Goal: Information Seeking & Learning: Learn about a topic

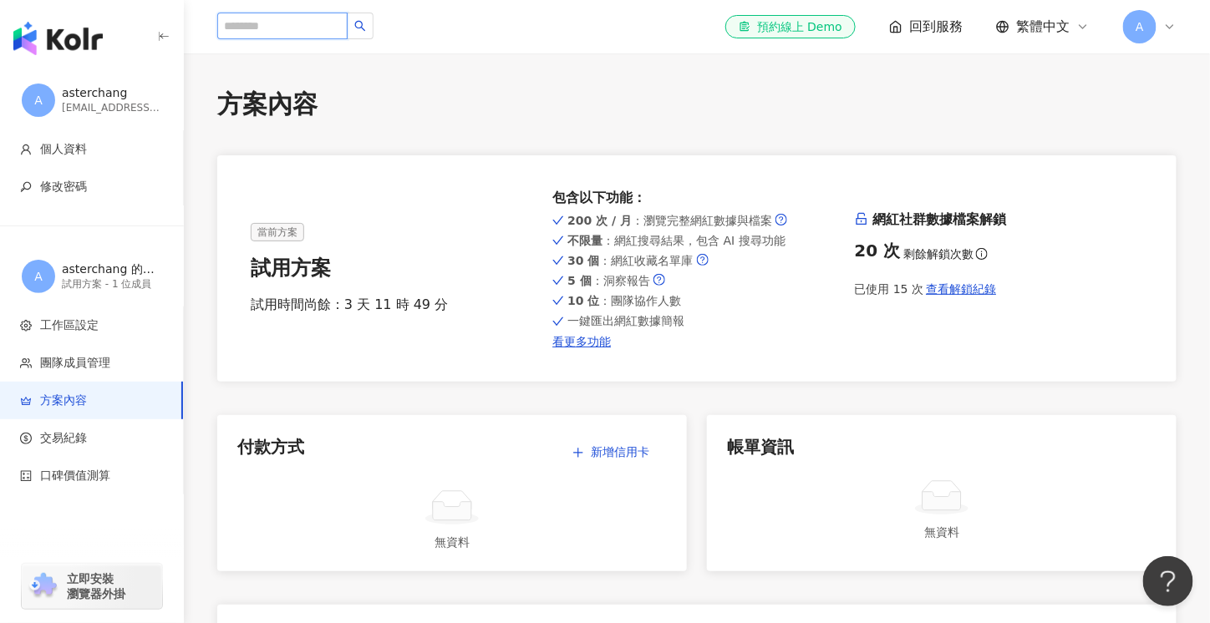
click at [328, 18] on input "search" at bounding box center [282, 26] width 130 height 27
paste input "*****"
type input "*****"
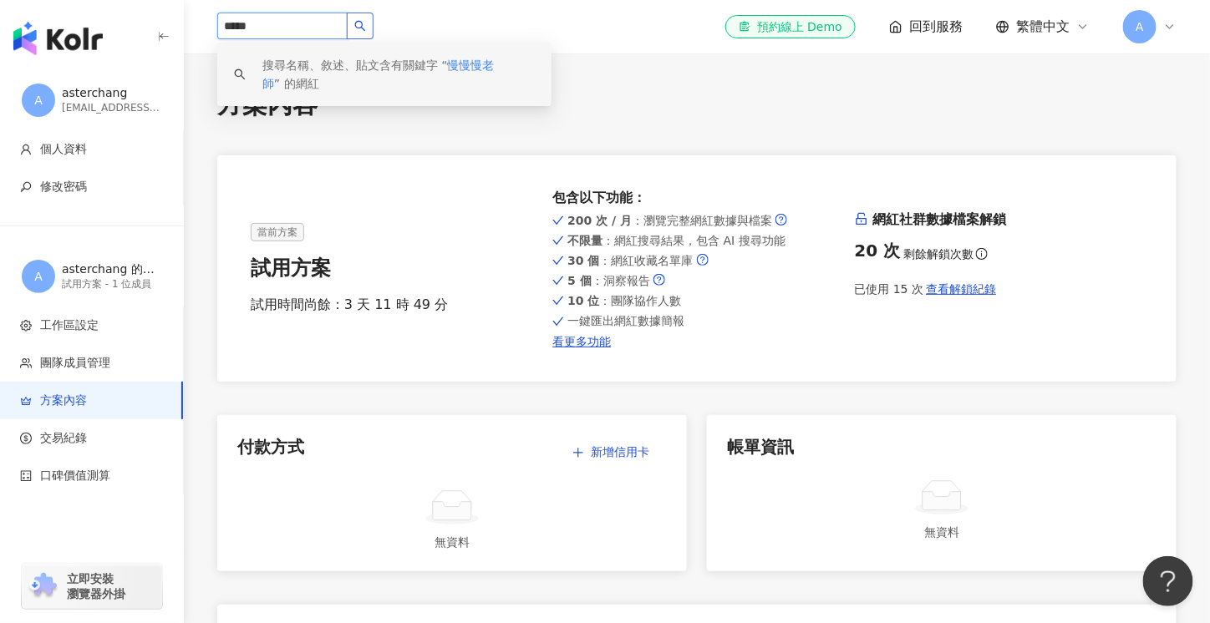
click at [366, 30] on icon "search" at bounding box center [360, 26] width 12 height 12
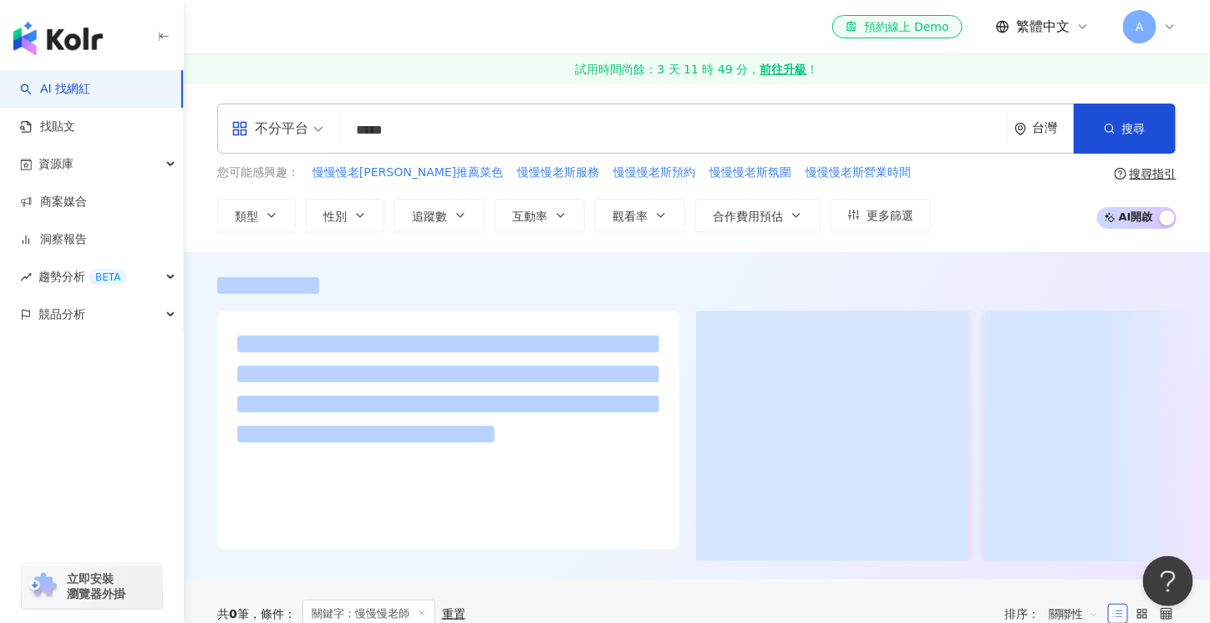
click at [486, 135] on input "*****" at bounding box center [673, 130] width 653 height 32
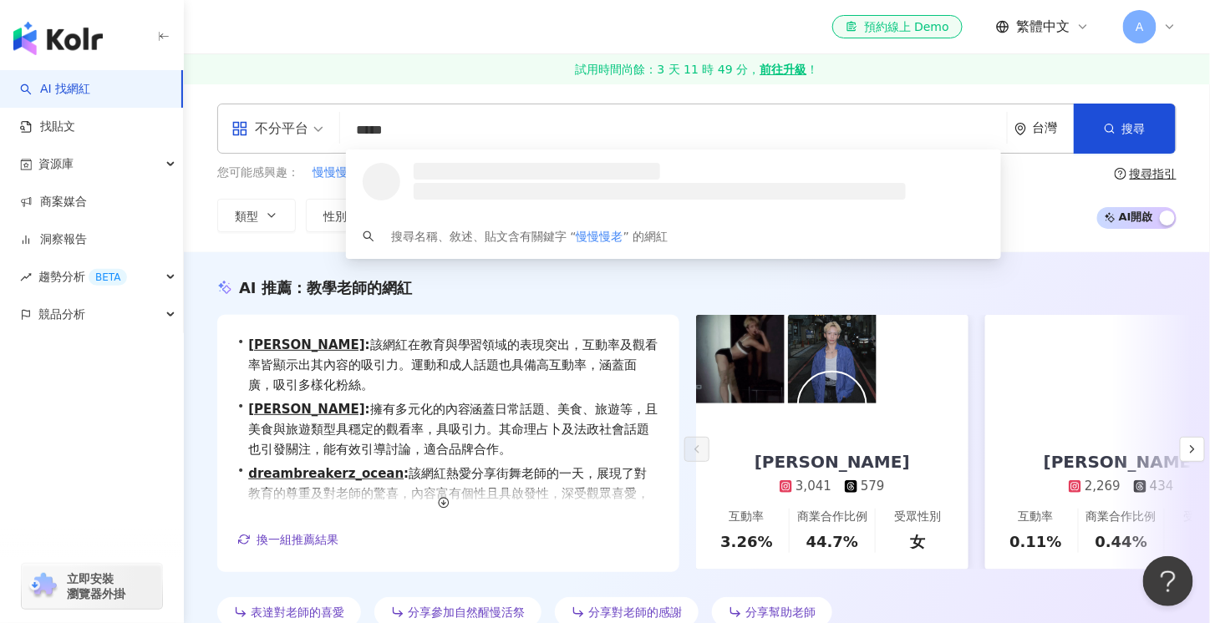
type input "*****"
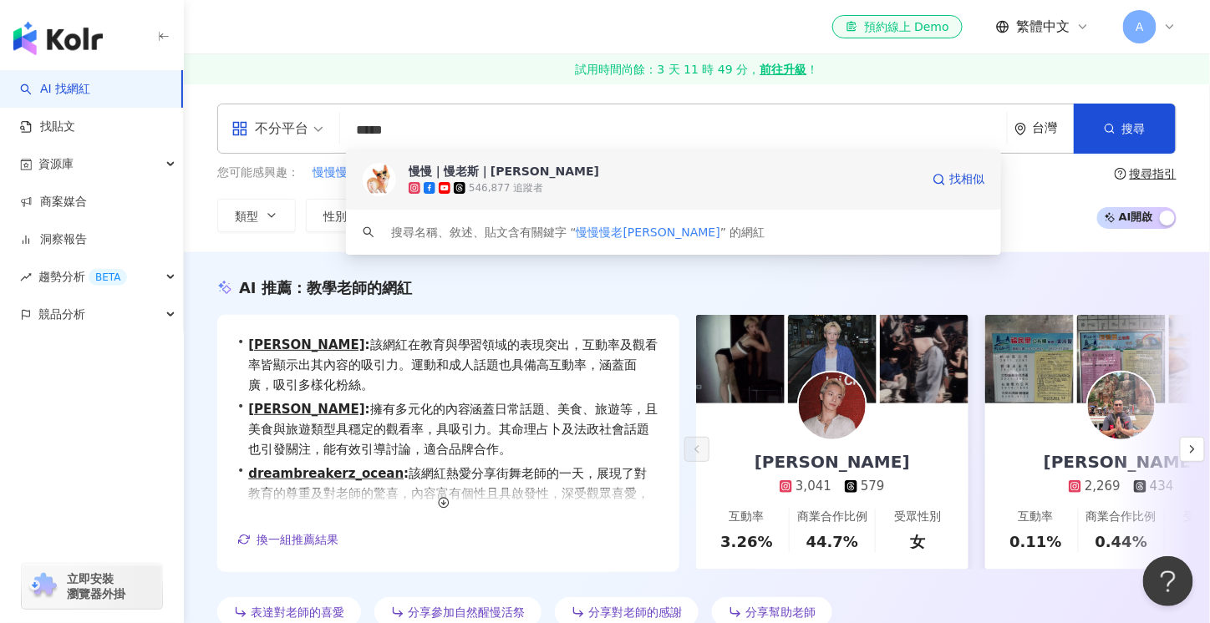
click at [580, 194] on div "546,877 追蹤者" at bounding box center [664, 188] width 511 height 17
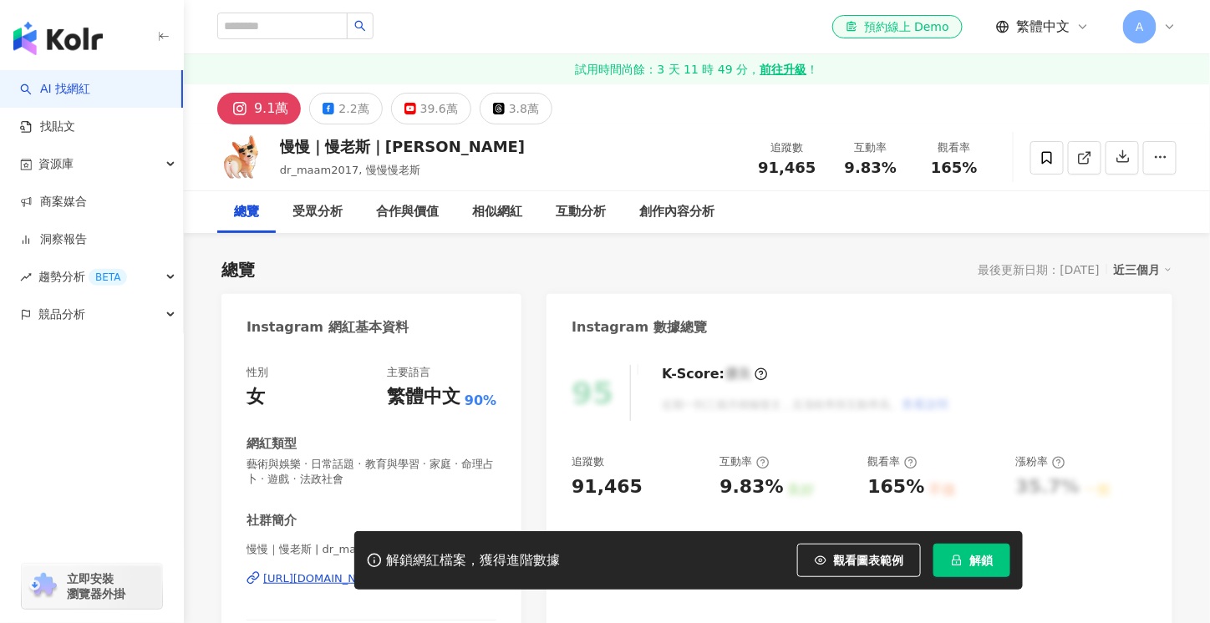
click at [944, 557] on button "解鎖" at bounding box center [971, 560] width 77 height 33
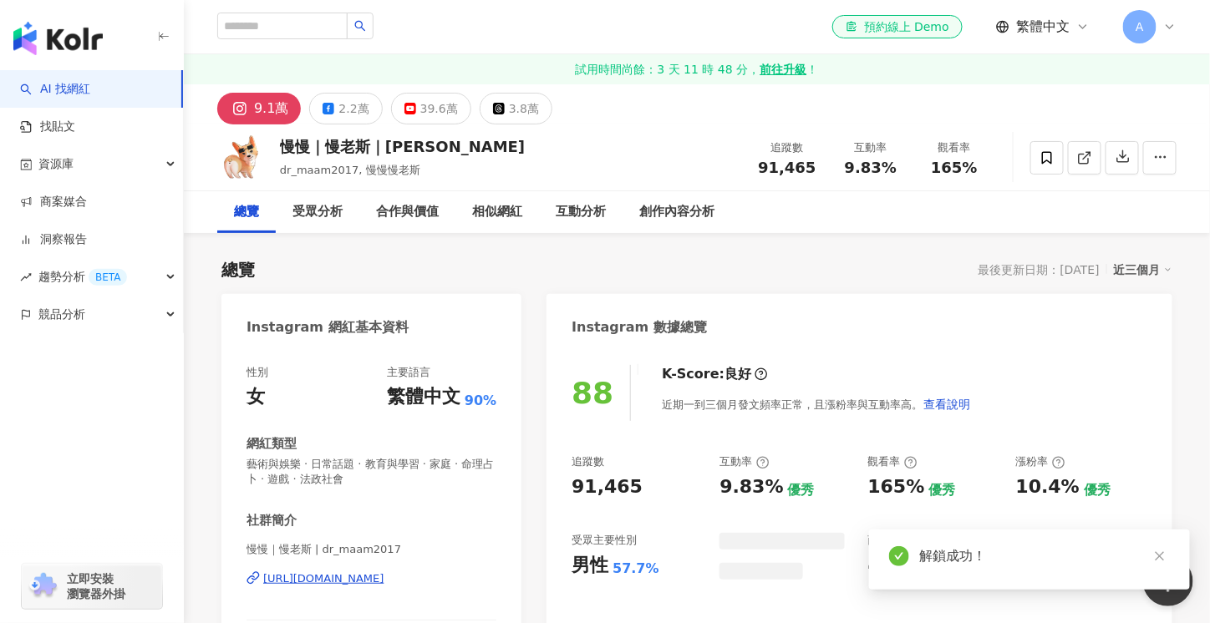
click at [796, 279] on div "總覽 最後更新日期：2025/8/31 近三個月" at bounding box center [696, 269] width 951 height 23
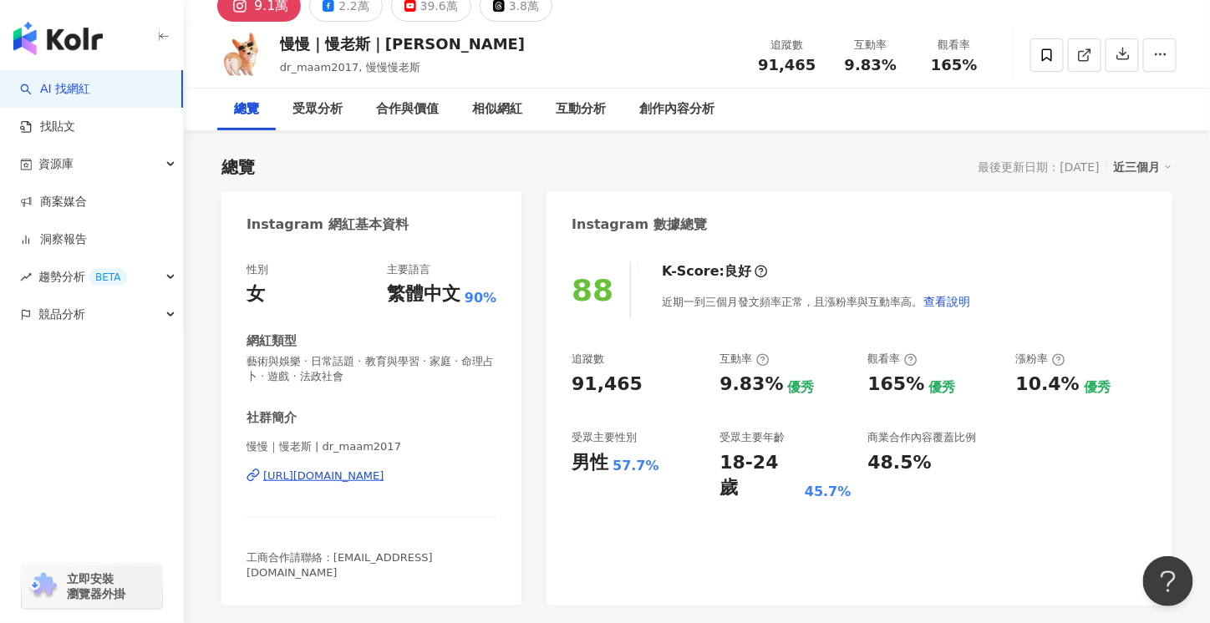
scroll to position [84, 0]
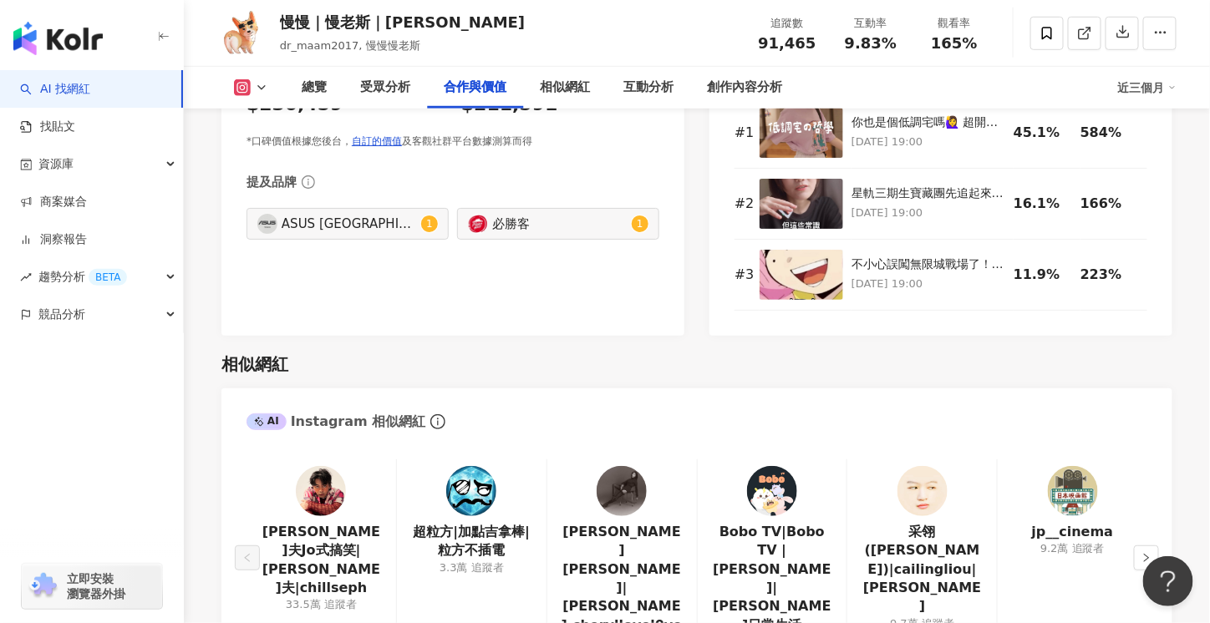
scroll to position [2591, 0]
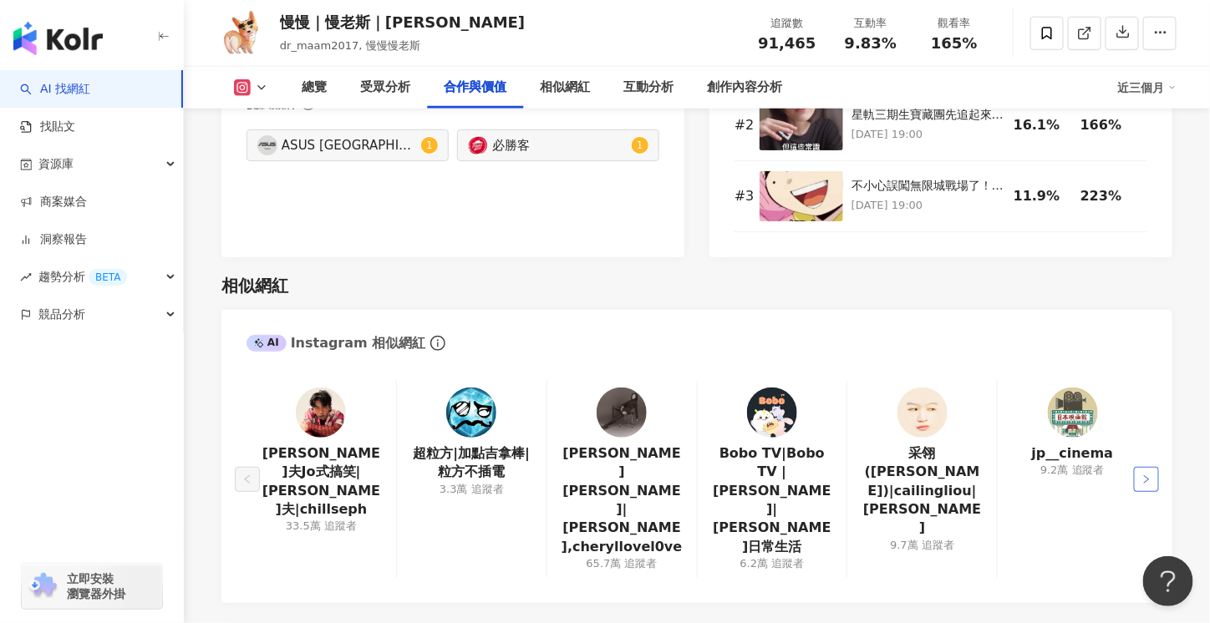
click at [1147, 475] on icon "right" at bounding box center [1147, 480] width 10 height 10
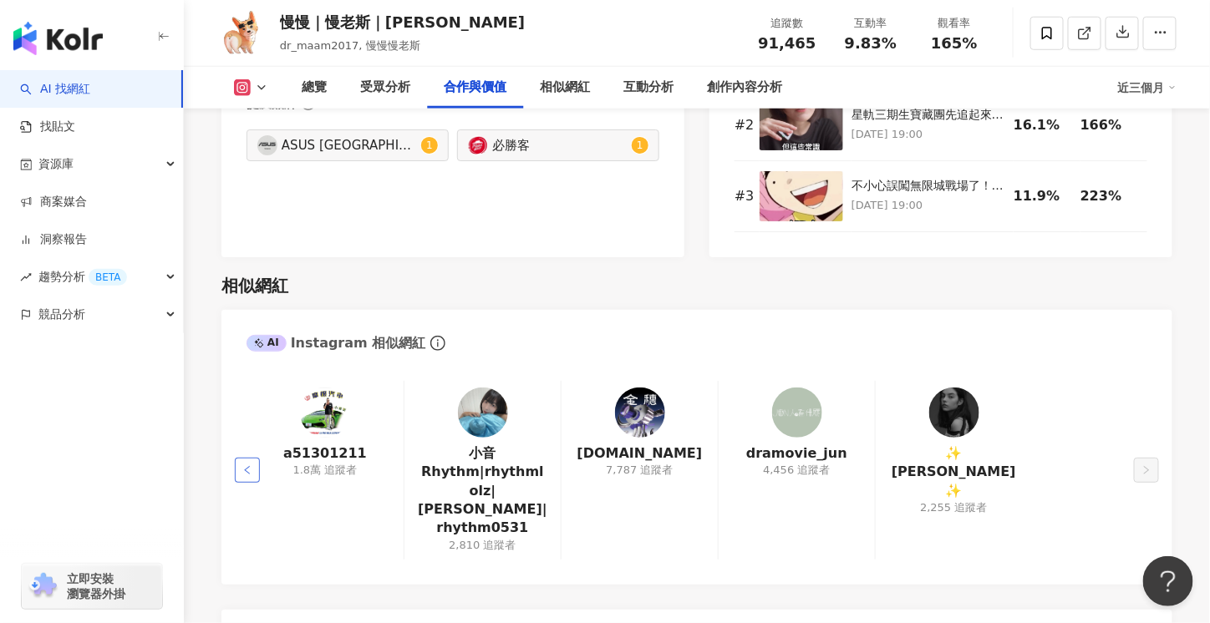
click at [248, 458] on button "button" at bounding box center [247, 470] width 25 height 25
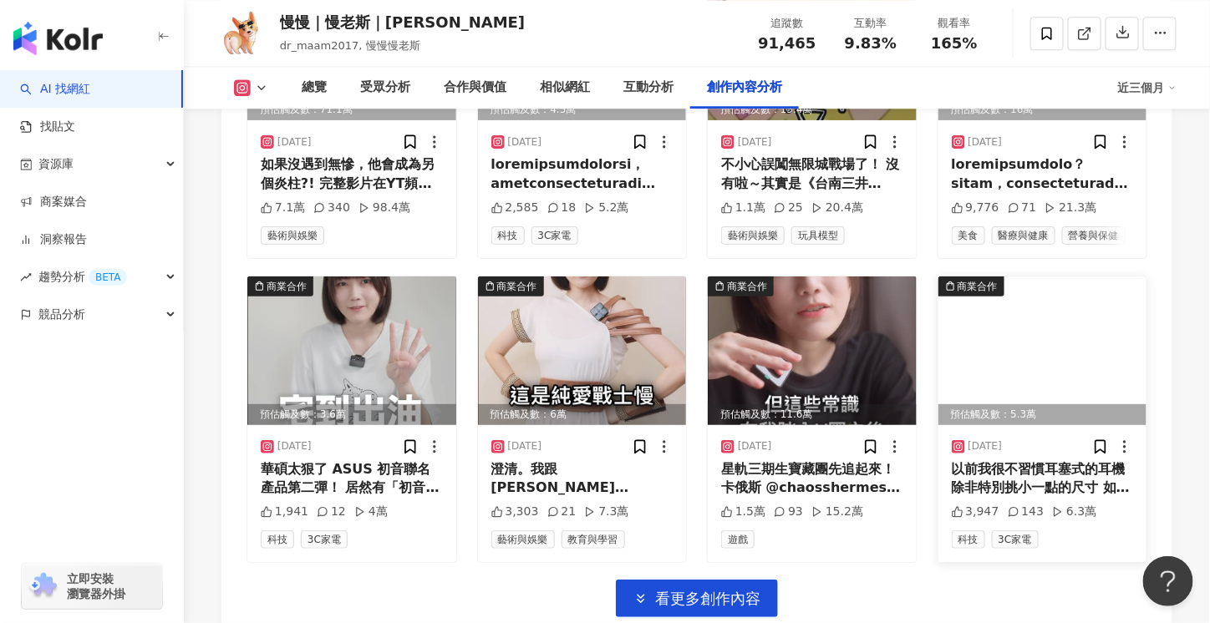
scroll to position [5850, 0]
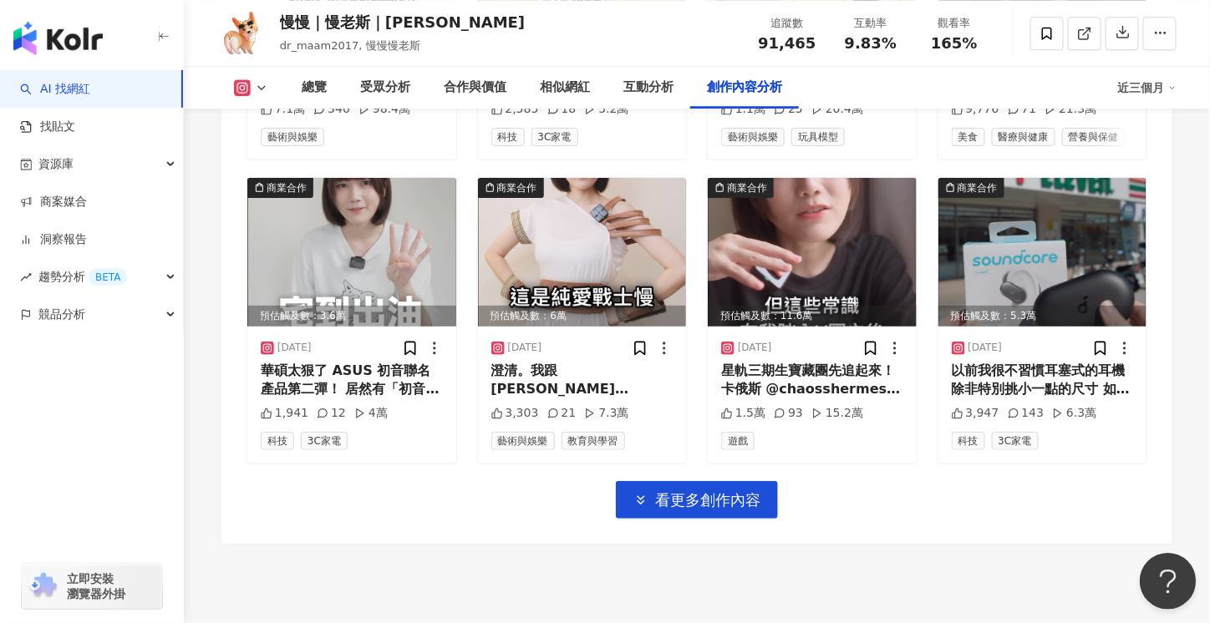
click at [1173, 558] on button "Open Beacon popover" at bounding box center [1164, 577] width 50 height 50
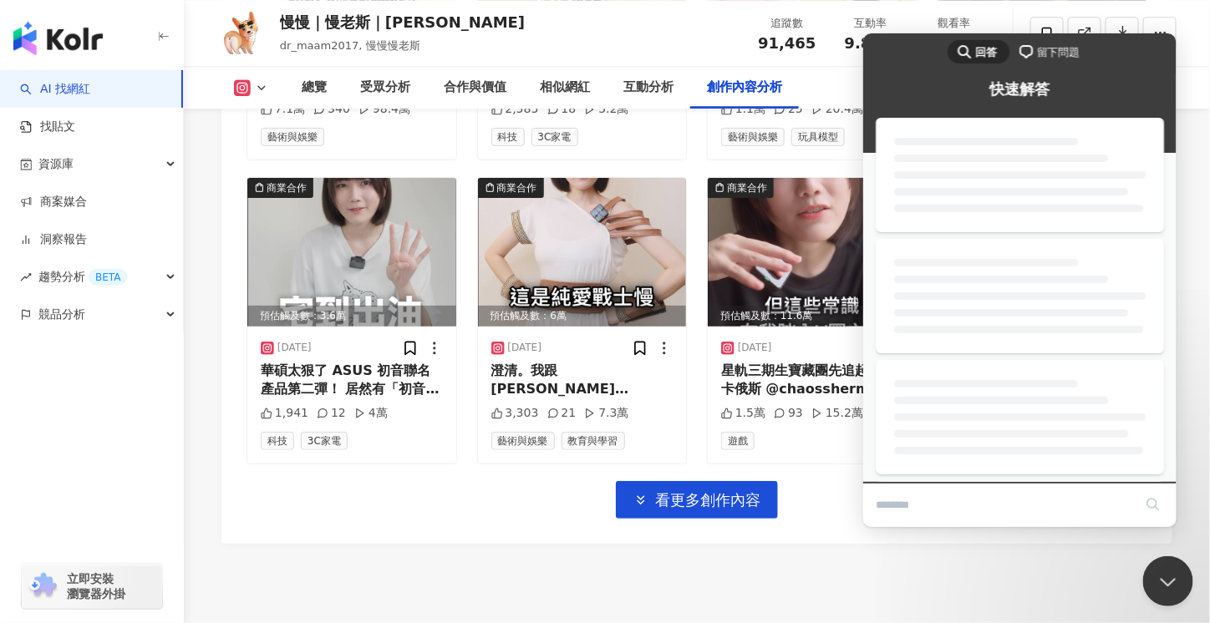
scroll to position [0, 0]
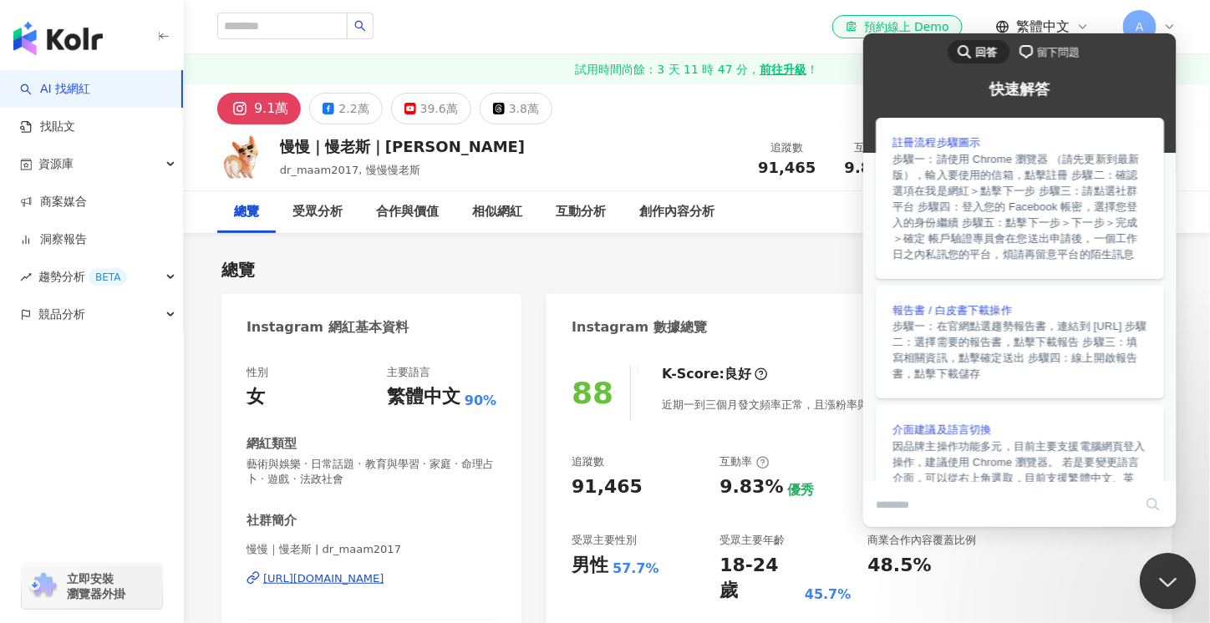
click at [1164, 589] on button "Close Beacon popover" at bounding box center [1164, 577] width 50 height 50
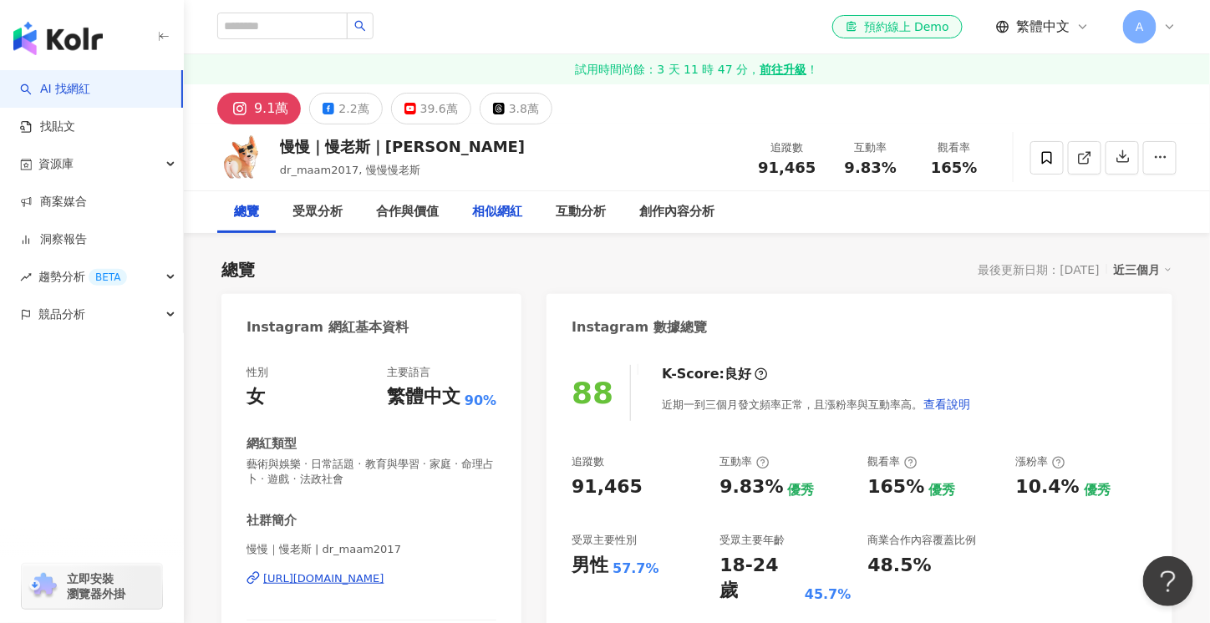
click at [498, 221] on div "相似網紅" at bounding box center [497, 212] width 50 height 20
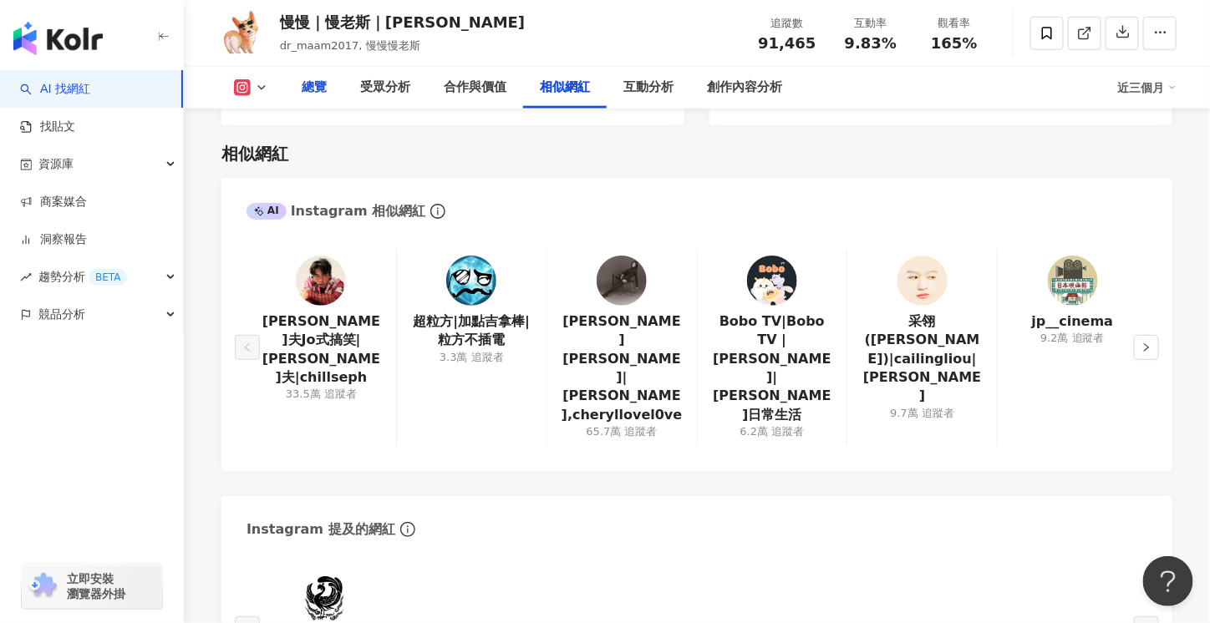
click at [326, 93] on div "總覽" at bounding box center [314, 88] width 25 height 20
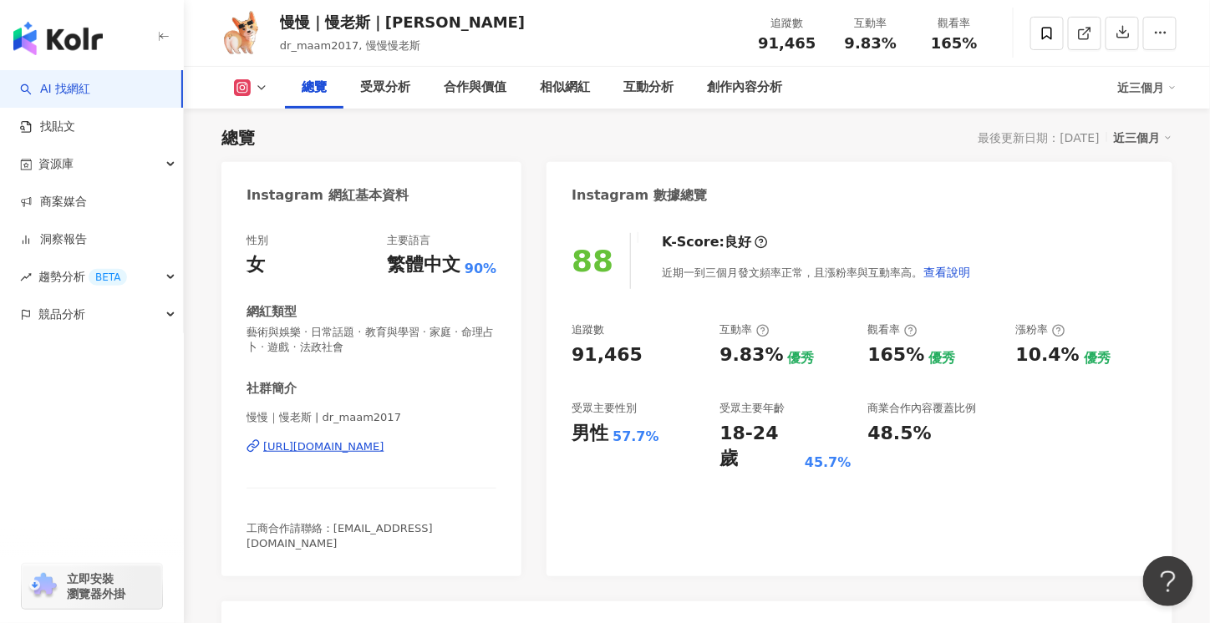
click at [262, 91] on icon at bounding box center [261, 87] width 13 height 13
click at [272, 204] on button "YouTube" at bounding box center [277, 196] width 100 height 23
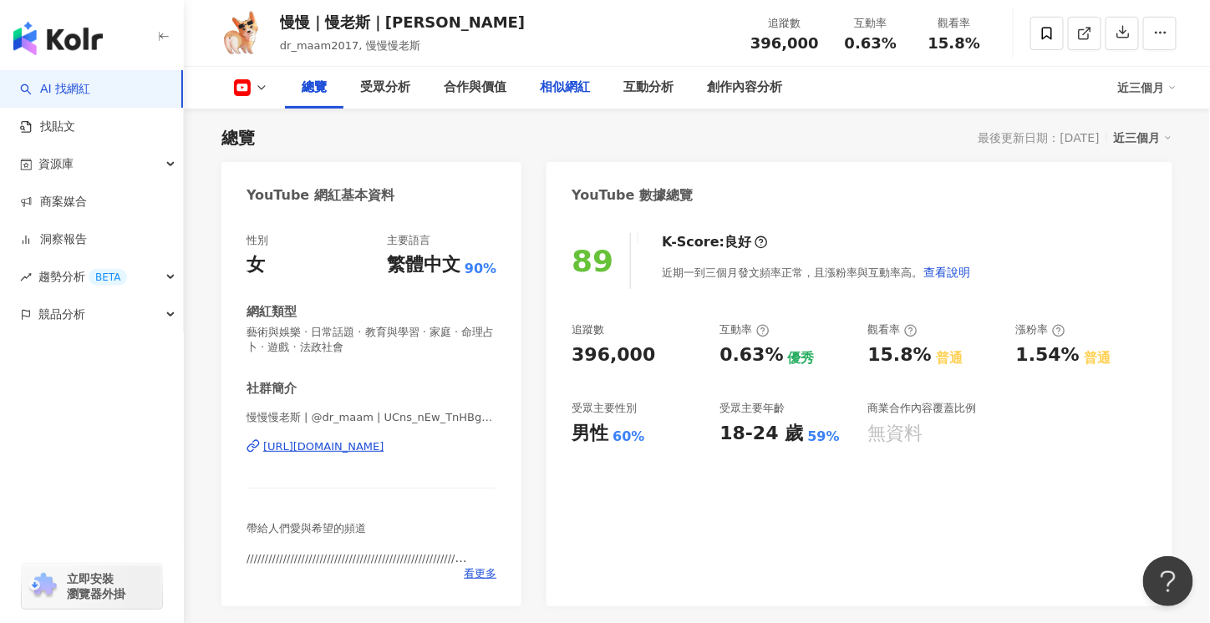
click at [577, 85] on div "相似網紅" at bounding box center [565, 88] width 50 height 20
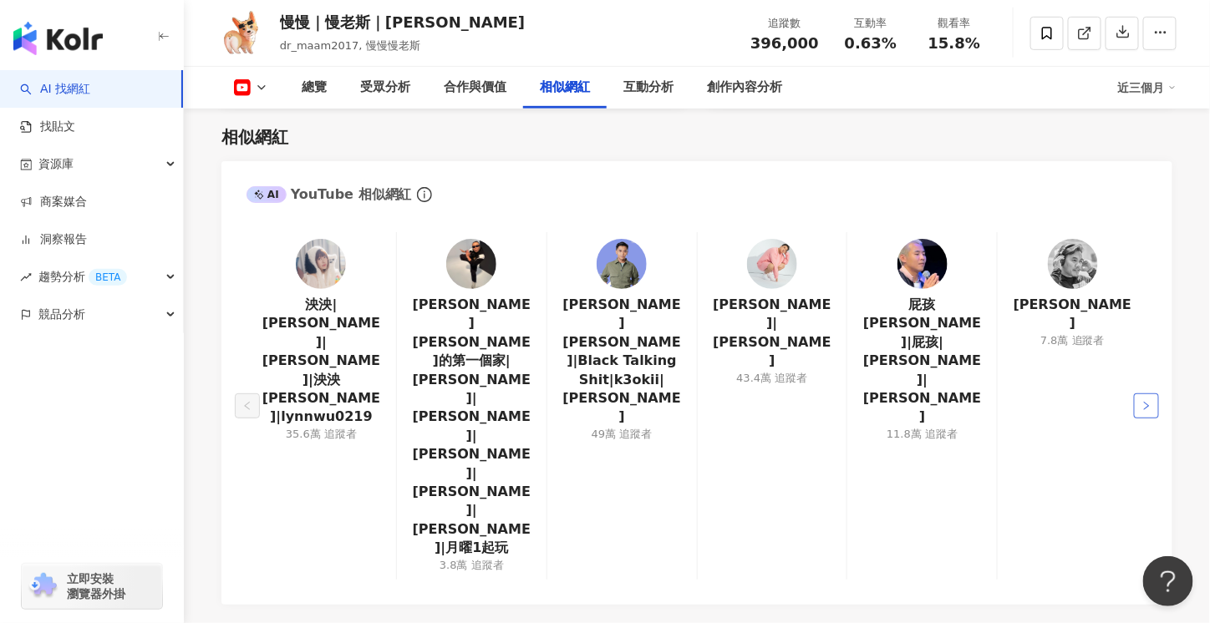
click at [1152, 394] on button "button" at bounding box center [1146, 406] width 25 height 25
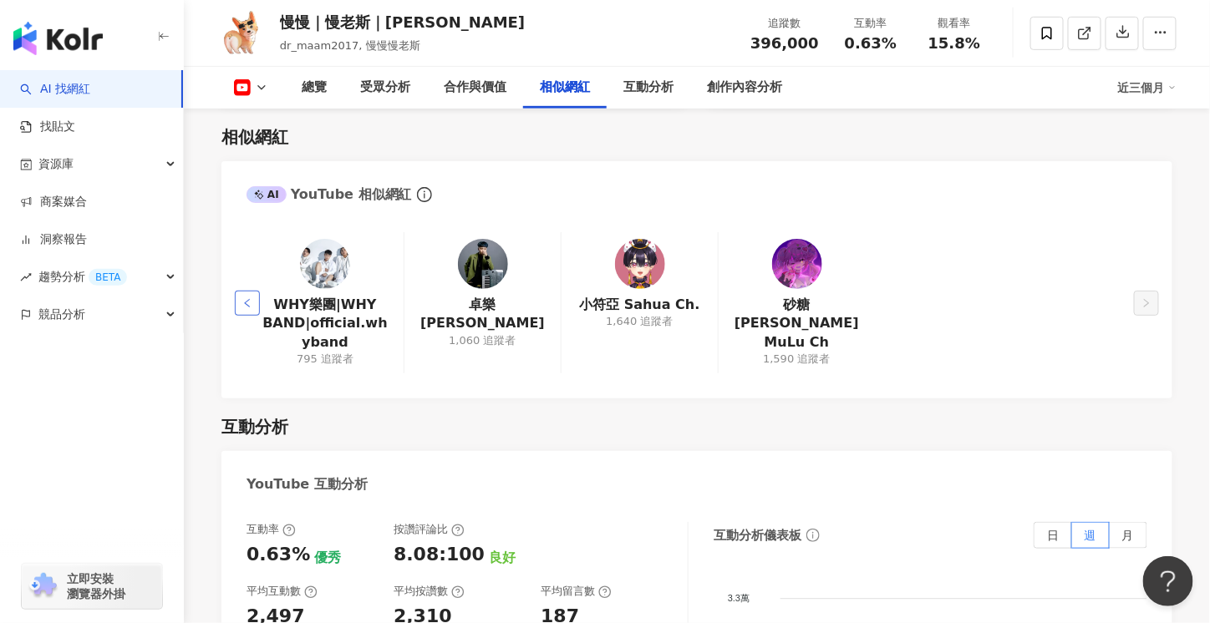
click at [252, 298] on button "button" at bounding box center [247, 303] width 25 height 25
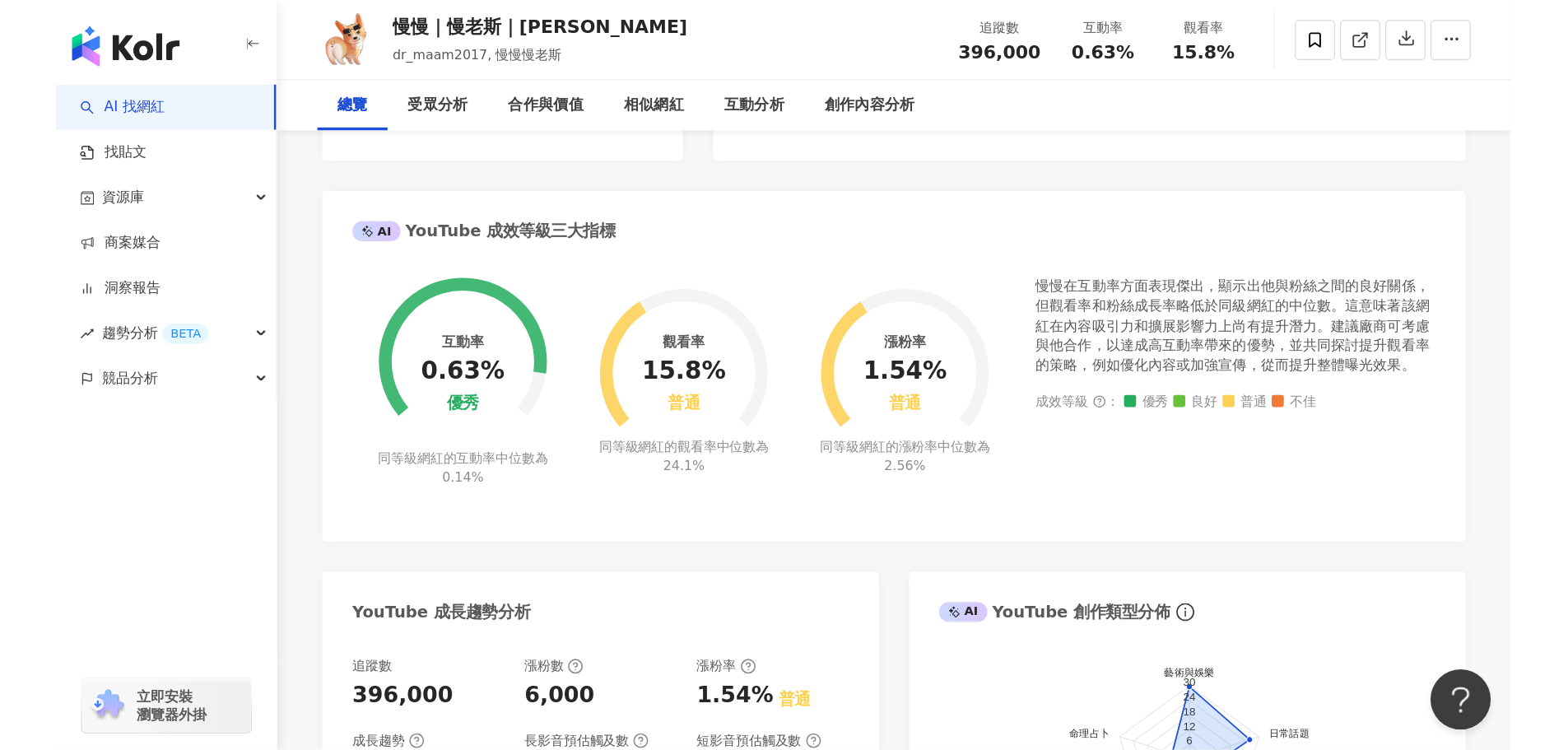
scroll to position [0, 0]
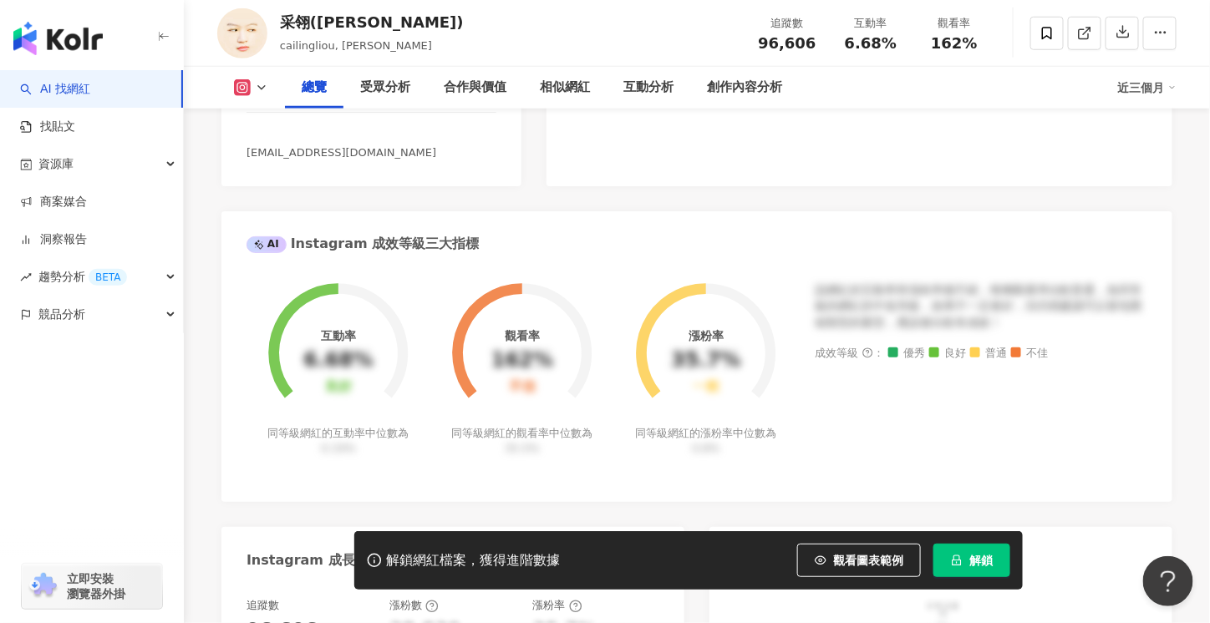
scroll to position [669, 0]
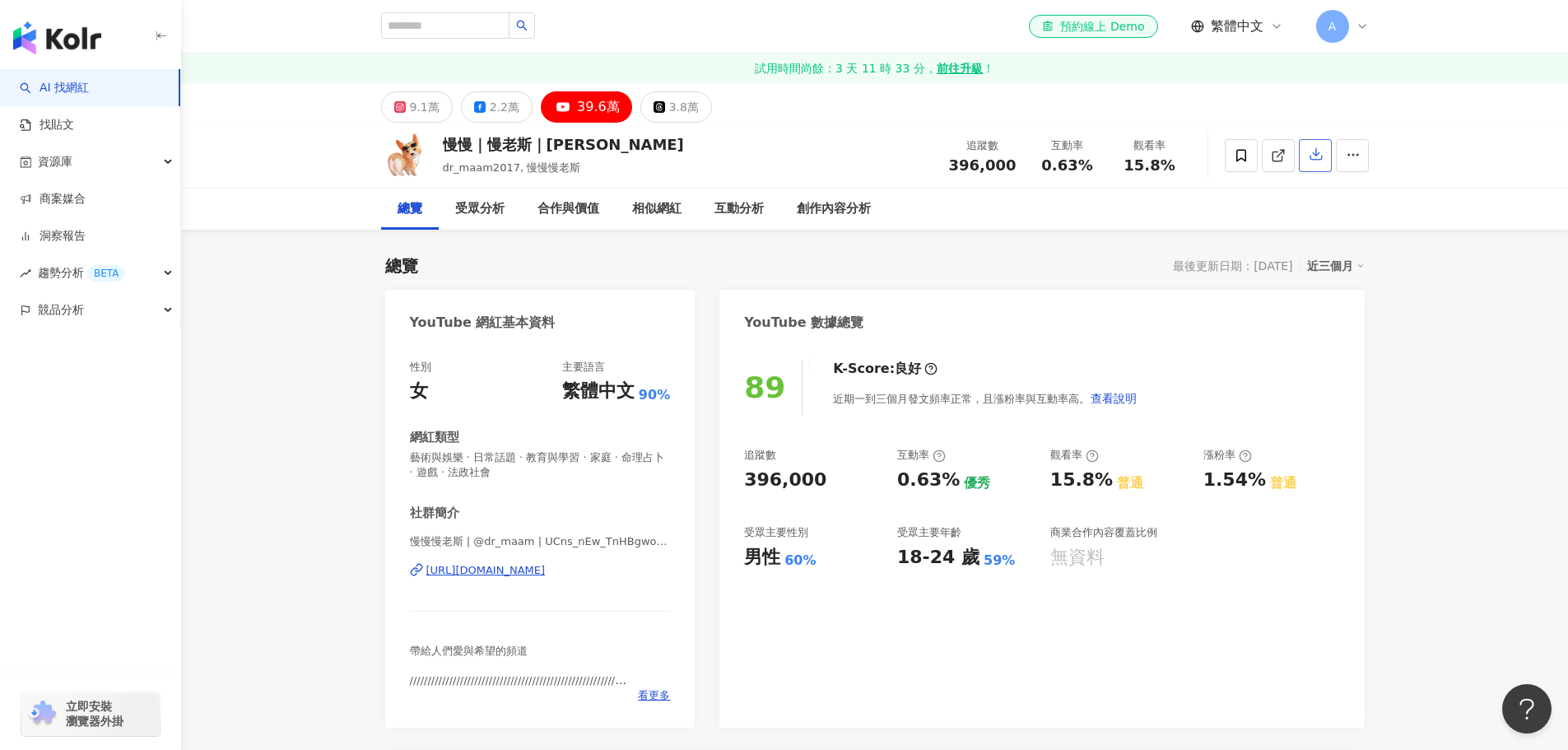
click at [1309, 159] on icon "button" at bounding box center [1316, 154] width 15 height 15
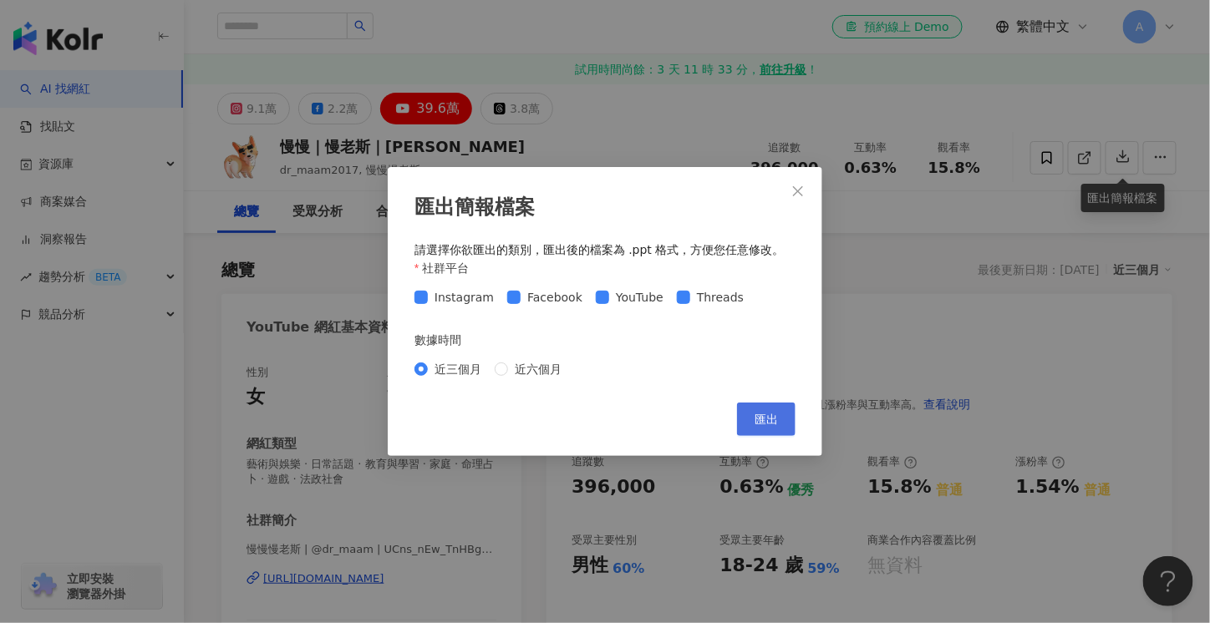
click at [770, 419] on span "匯出" at bounding box center [766, 419] width 23 height 13
click at [807, 192] on span "Close" at bounding box center [797, 191] width 33 height 13
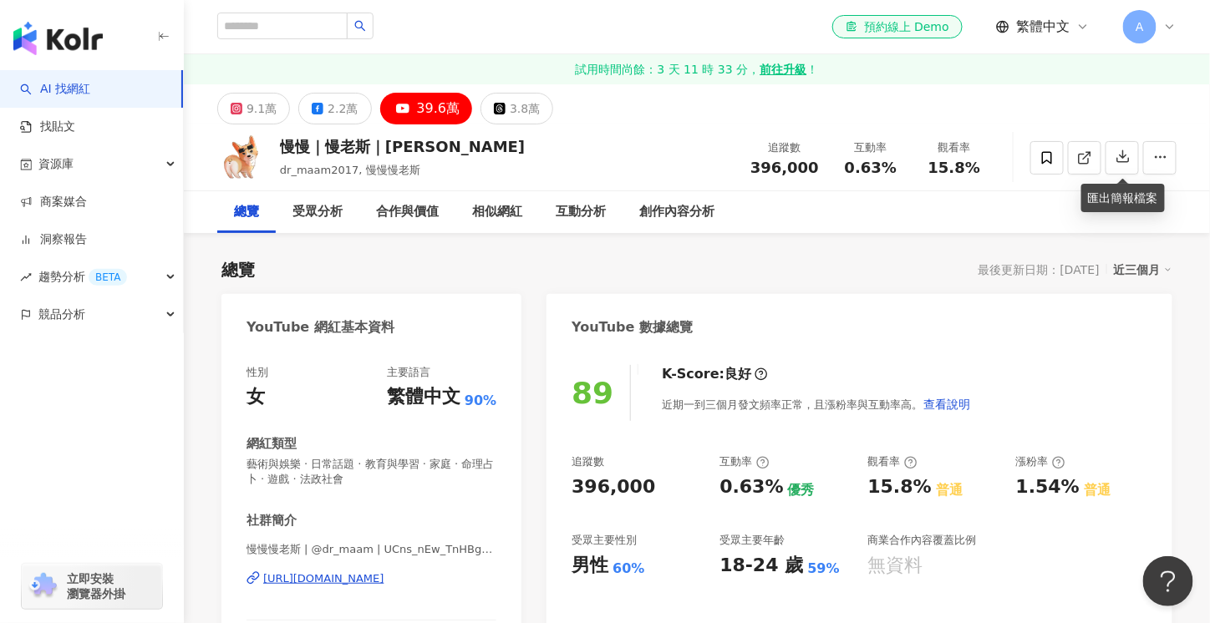
click at [908, 231] on div "總覽 受眾分析 合作與價值 相似網紅 互動分析 創作內容分析" at bounding box center [696, 212] width 959 height 42
click at [326, 27] on input "search" at bounding box center [282, 26] width 130 height 27
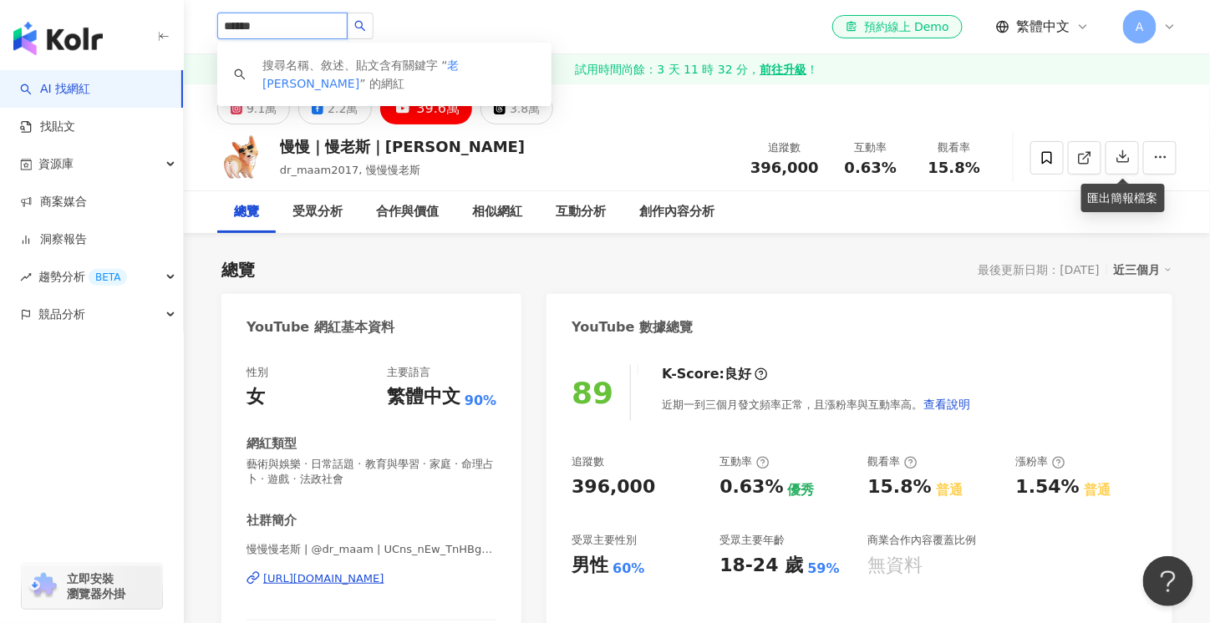
paste input "********"
type input "**********"
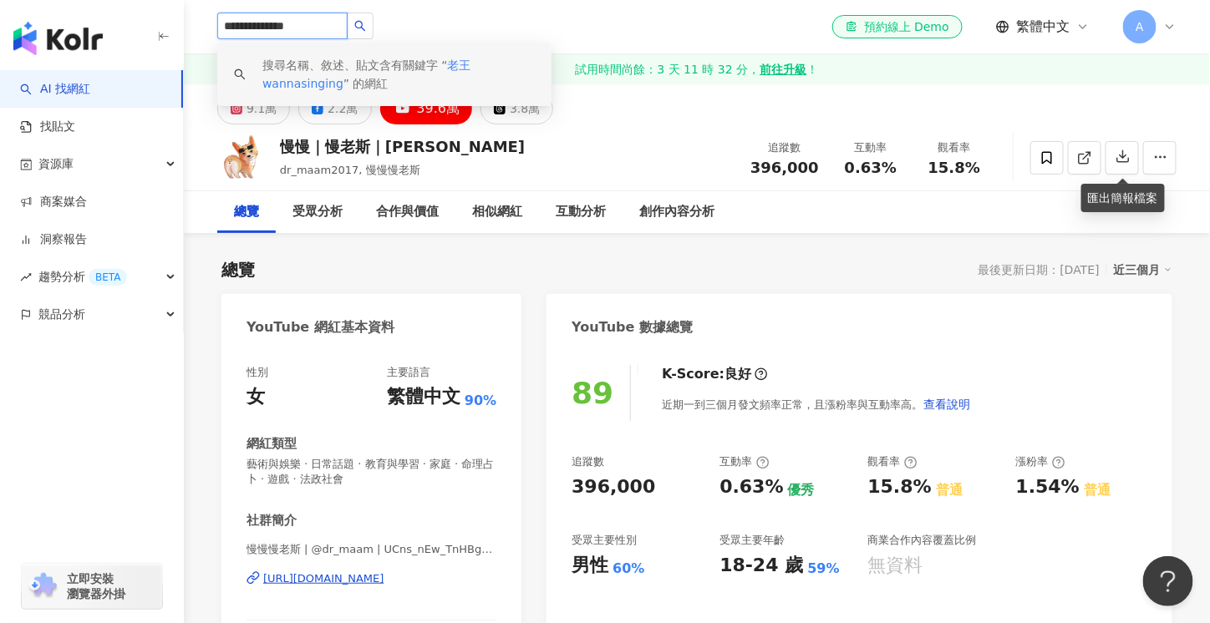
click at [364, 73] on div "搜尋名稱、敘述、貼文含有關鍵字 “ 老王wannasinging ” 的網紅" at bounding box center [398, 74] width 272 height 37
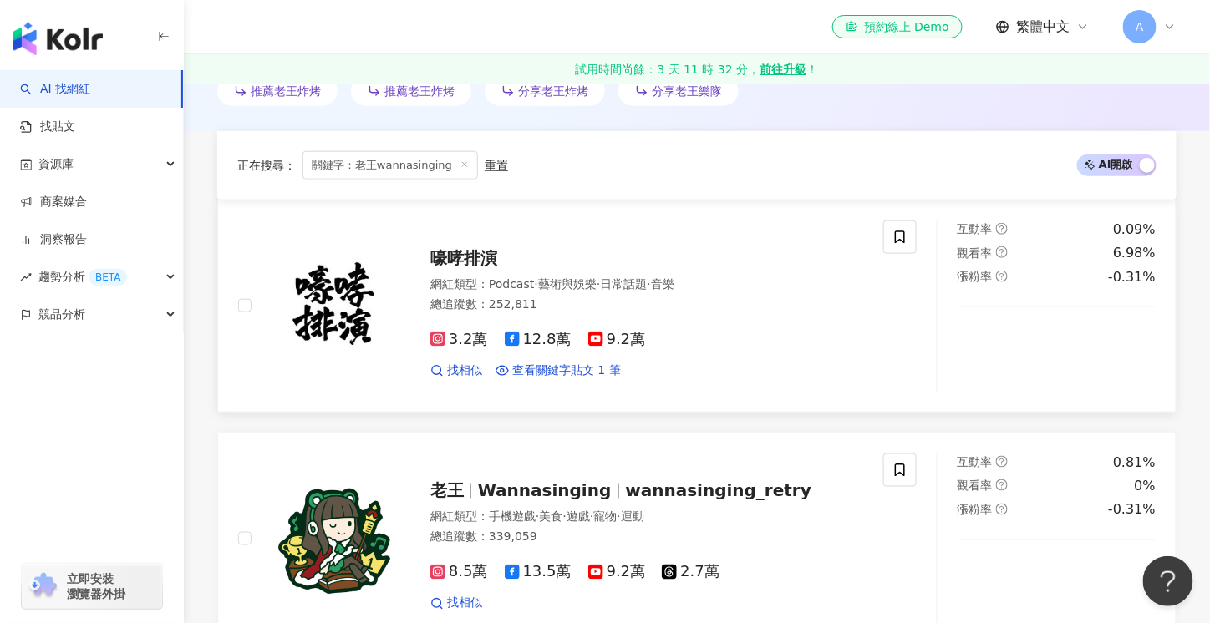
scroll to position [752, 0]
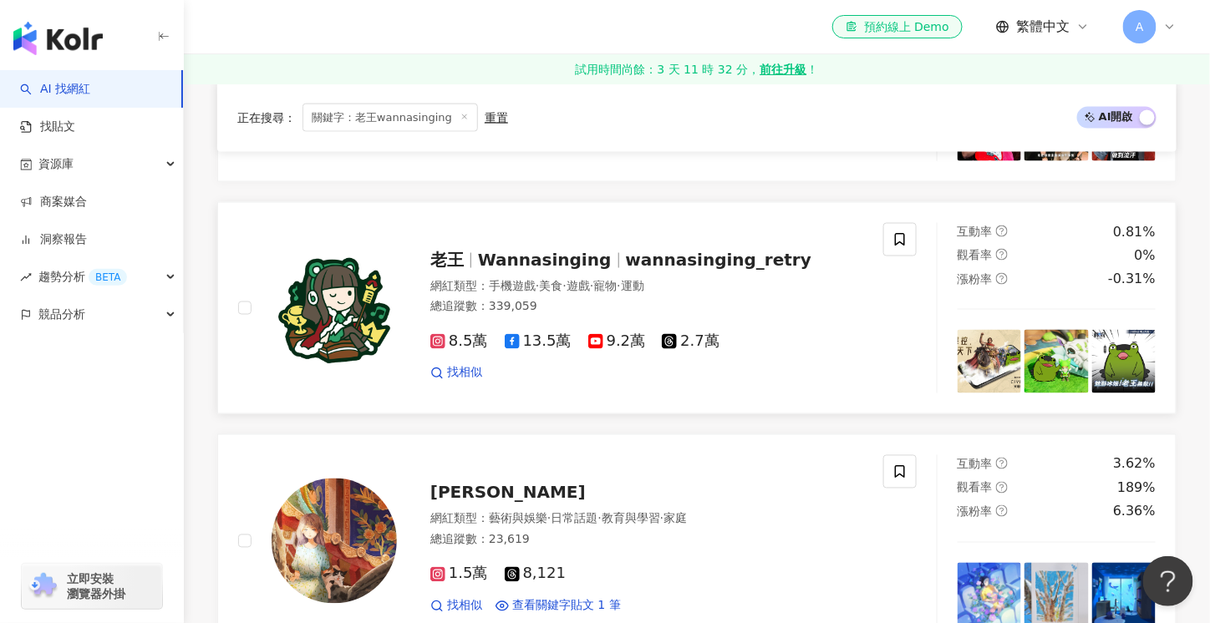
click at [626, 267] on span "wannasinging_retry" at bounding box center [719, 260] width 186 height 20
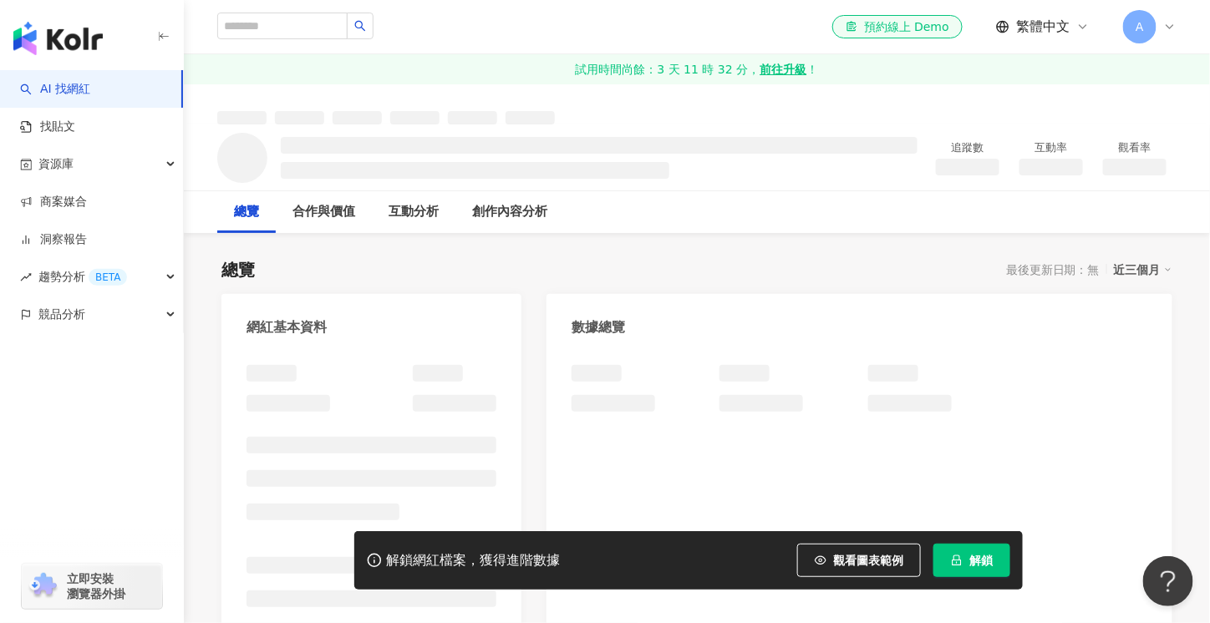
click at [1002, 558] on button "解鎖" at bounding box center [971, 560] width 77 height 33
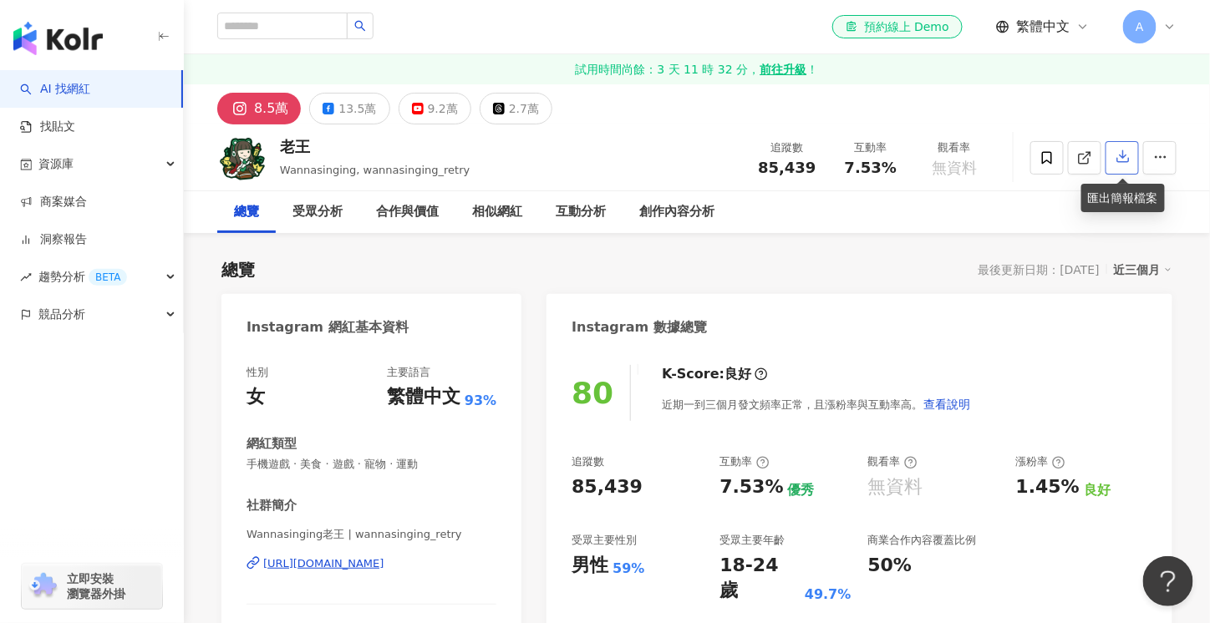
click at [1117, 154] on icon "button" at bounding box center [1123, 156] width 15 height 15
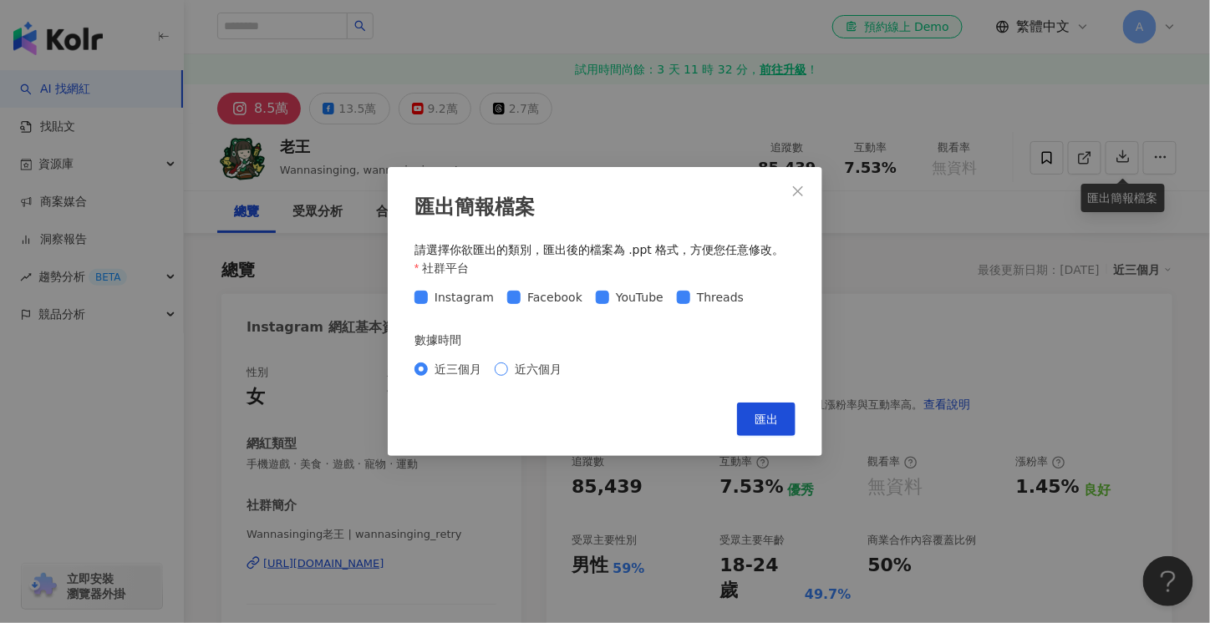
click at [545, 370] on span "近六個月" at bounding box center [538, 369] width 60 height 18
click at [465, 374] on span "近三個月" at bounding box center [458, 369] width 60 height 18
click at [750, 415] on button "匯出" at bounding box center [766, 419] width 58 height 33
click at [807, 187] on span "Close" at bounding box center [797, 191] width 33 height 13
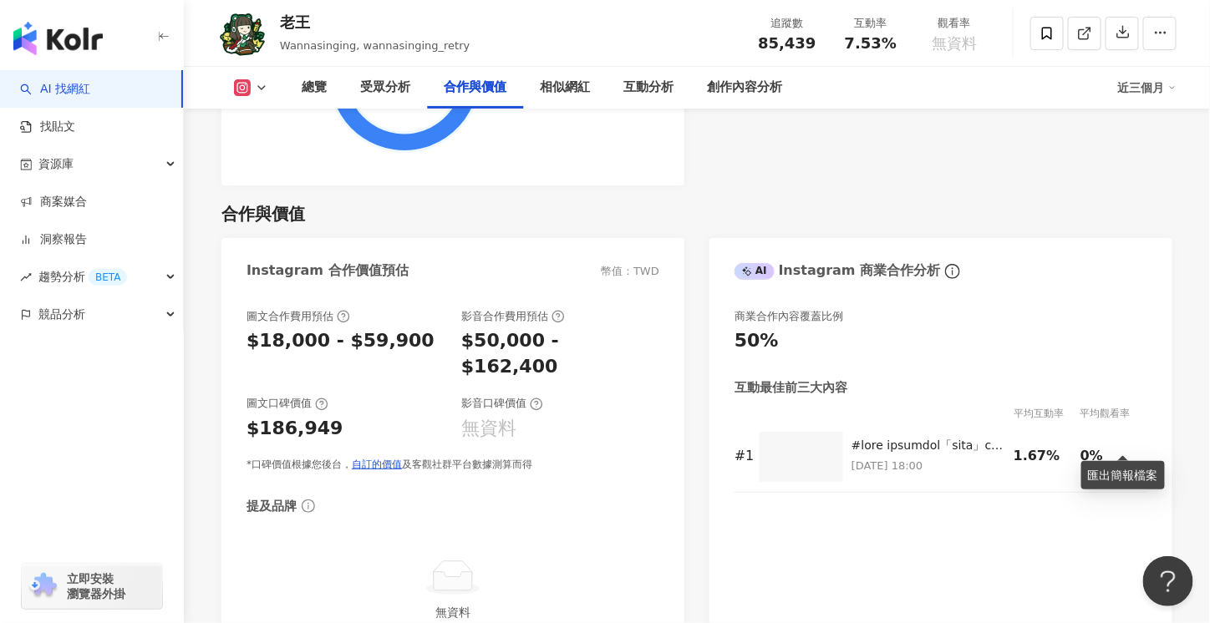
scroll to position [2674, 0]
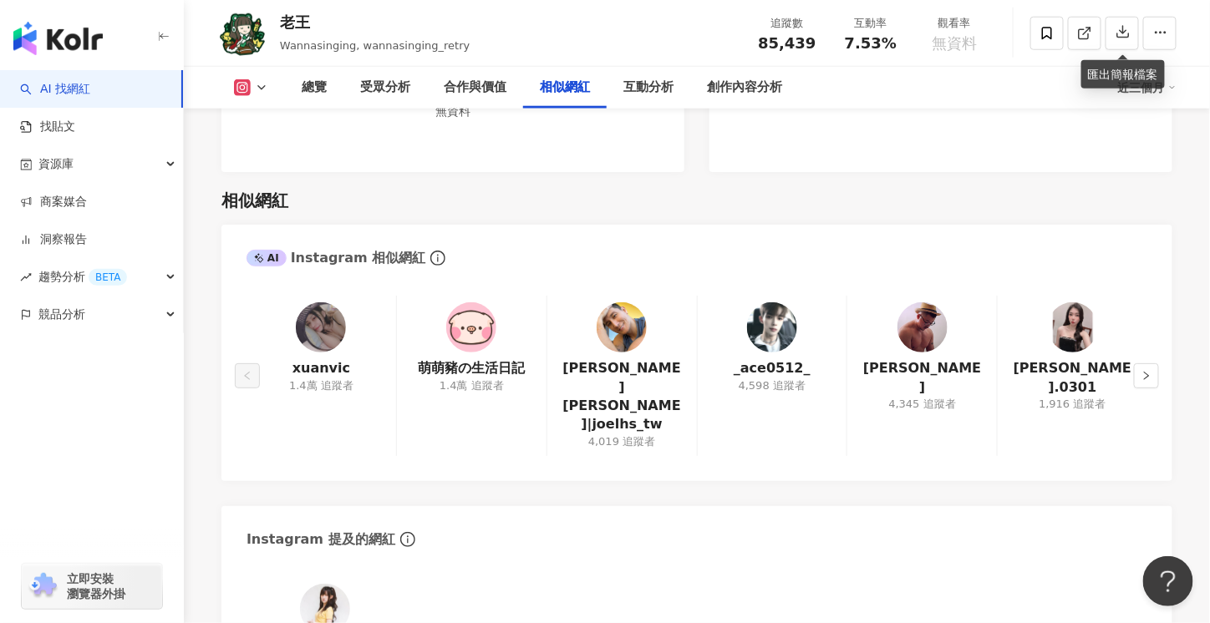
click at [266, 88] on icon at bounding box center [261, 87] width 13 height 13
click at [271, 198] on button "YouTube" at bounding box center [277, 195] width 100 height 23
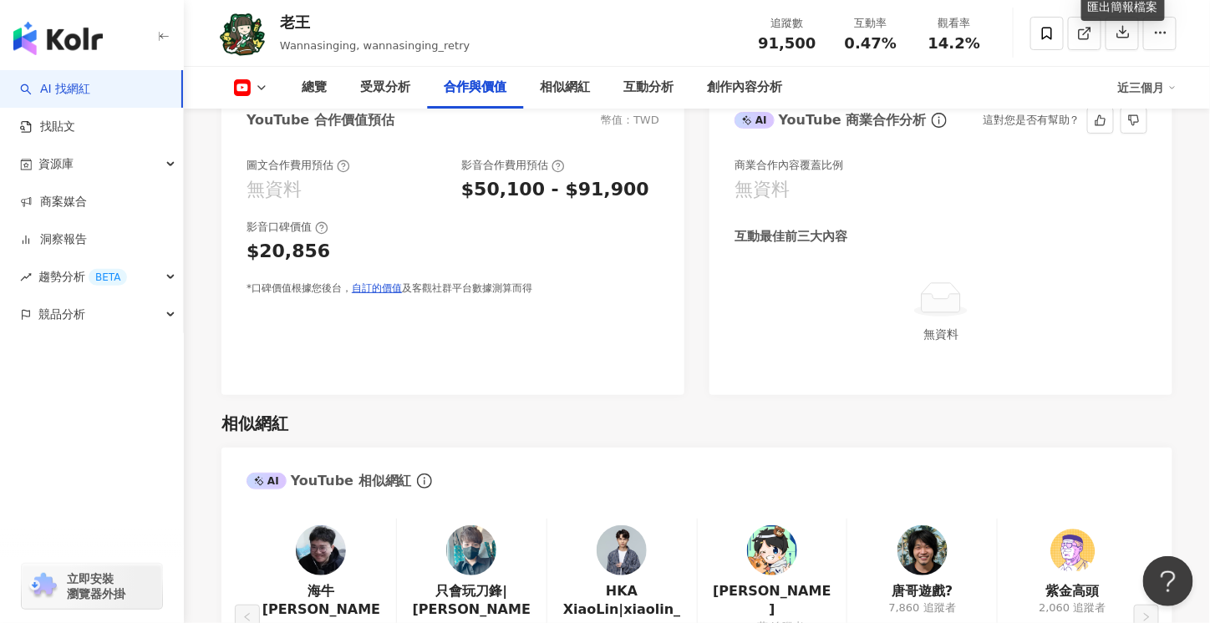
scroll to position [1979, 0]
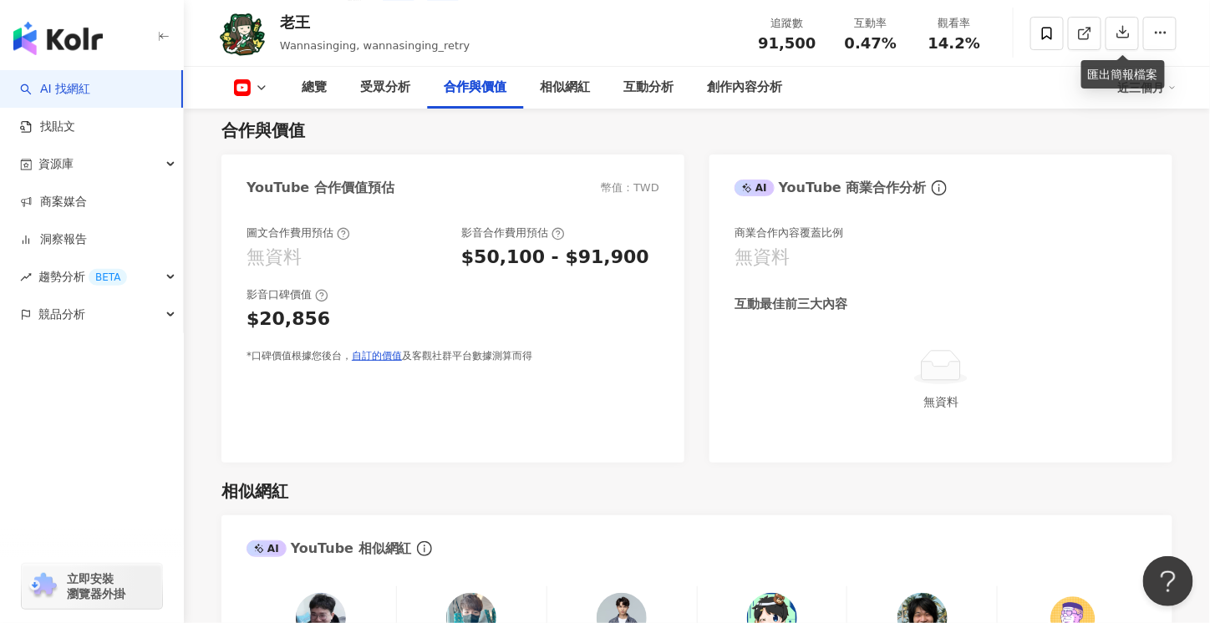
click at [267, 551] on div "AI" at bounding box center [267, 549] width 40 height 17
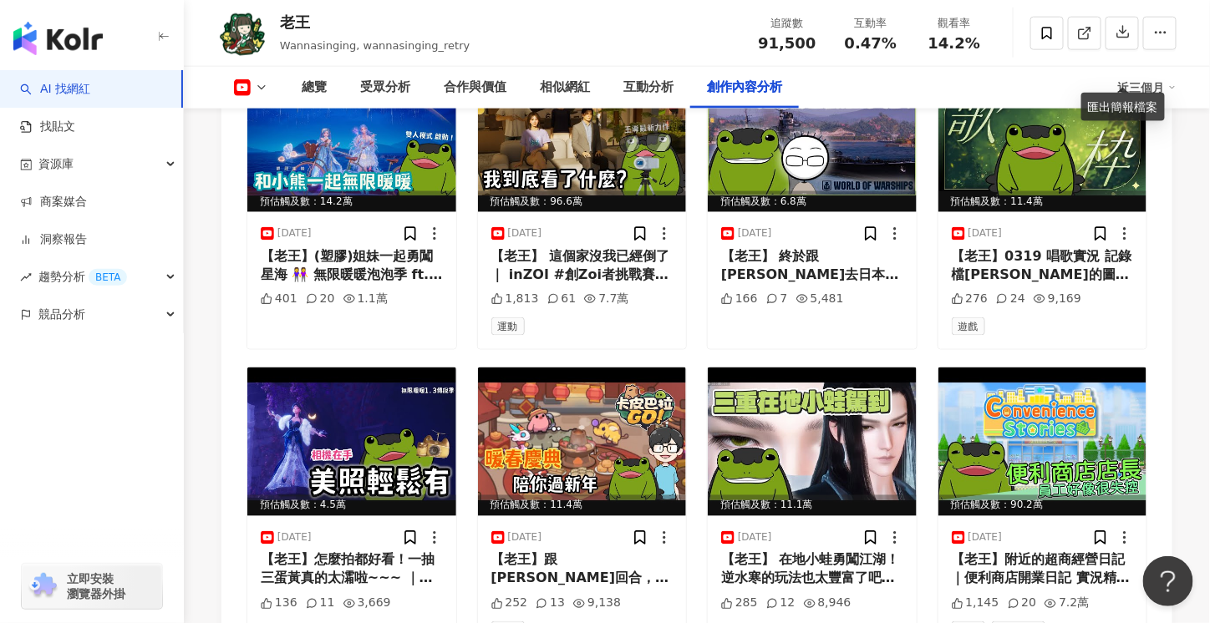
scroll to position [5179, 0]
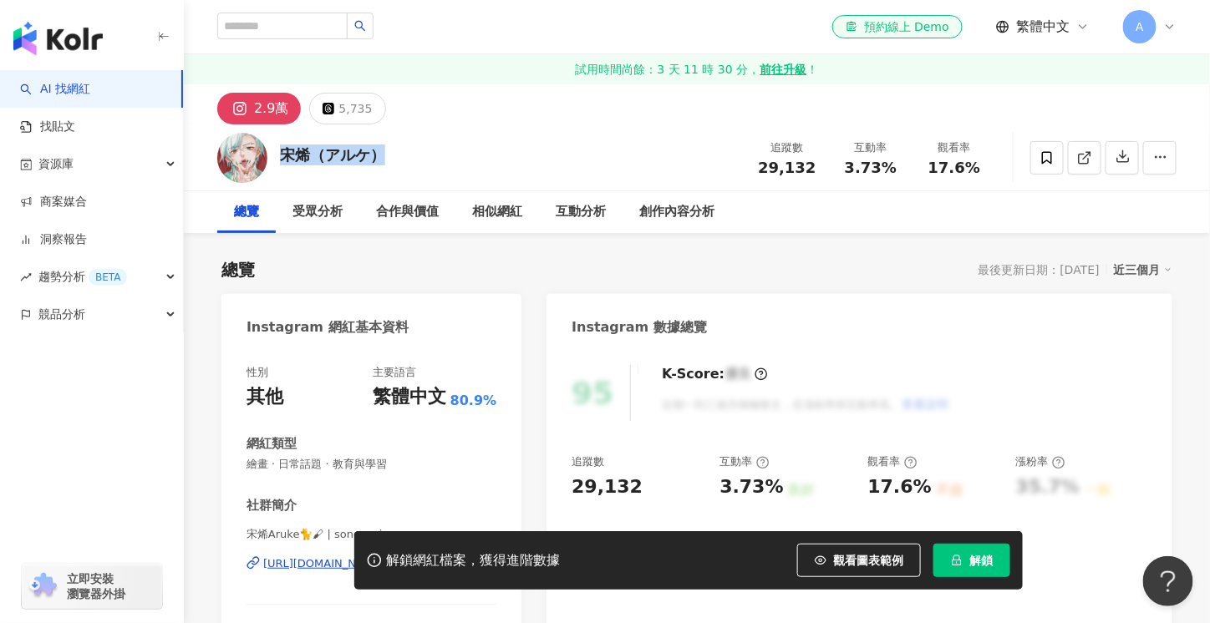
drag, startPoint x: 381, startPoint y: 162, endPoint x: 277, endPoint y: 156, distance: 103.8
click at [277, 156] on div "宋烯（アルケ） 追蹤數 29,132 互動率 3.73% 觀看率 17.6%" at bounding box center [697, 158] width 1026 height 66
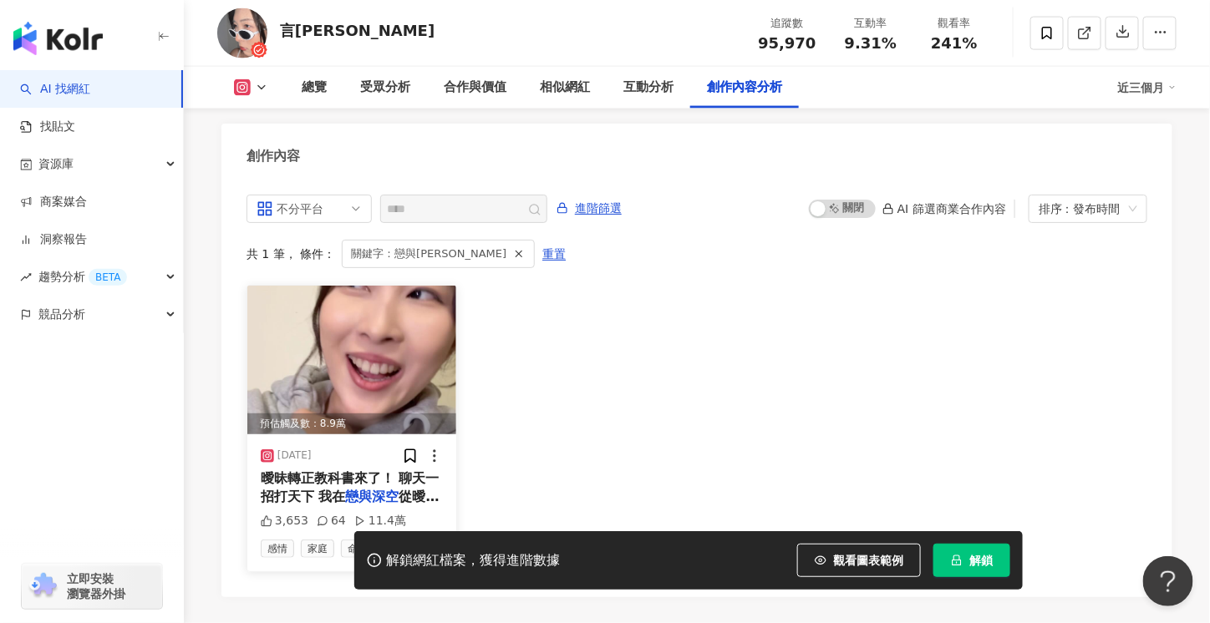
click at [348, 323] on img at bounding box center [351, 360] width 209 height 149
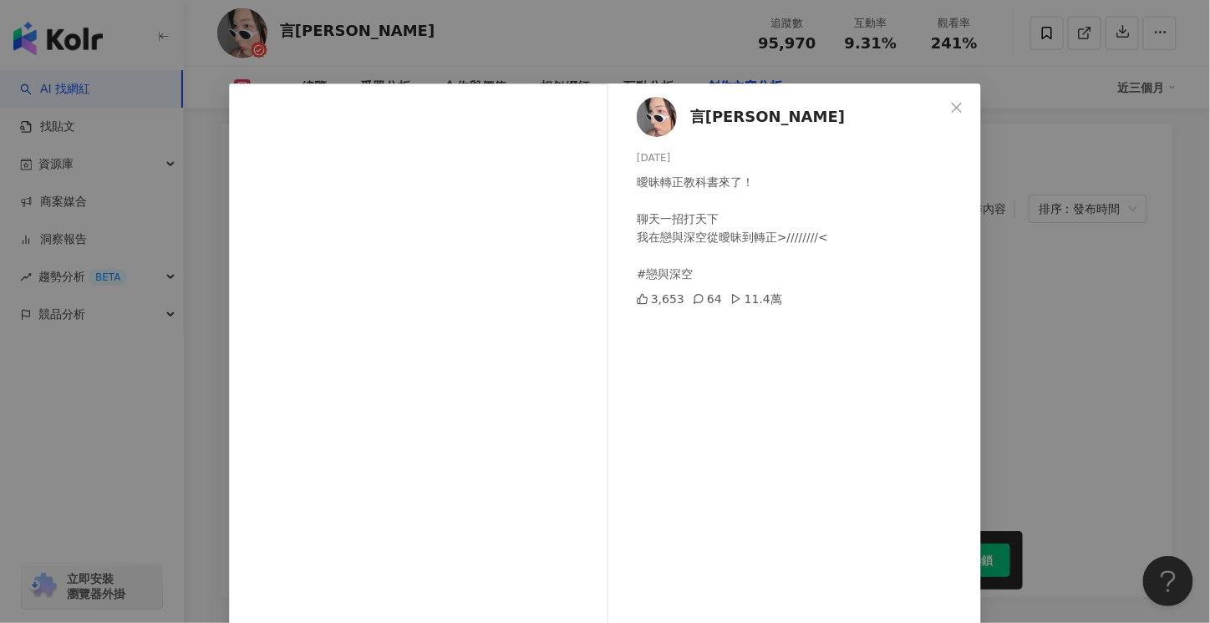
click at [1151, 310] on div "言[PERSON_NAME] [DATE] 曖昧轉正教科書來了！ 聊天一招打天下 我在戀與深空從曖昧到轉正>////////< #戀與深空 3,653 64 …" at bounding box center [605, 311] width 1210 height 623
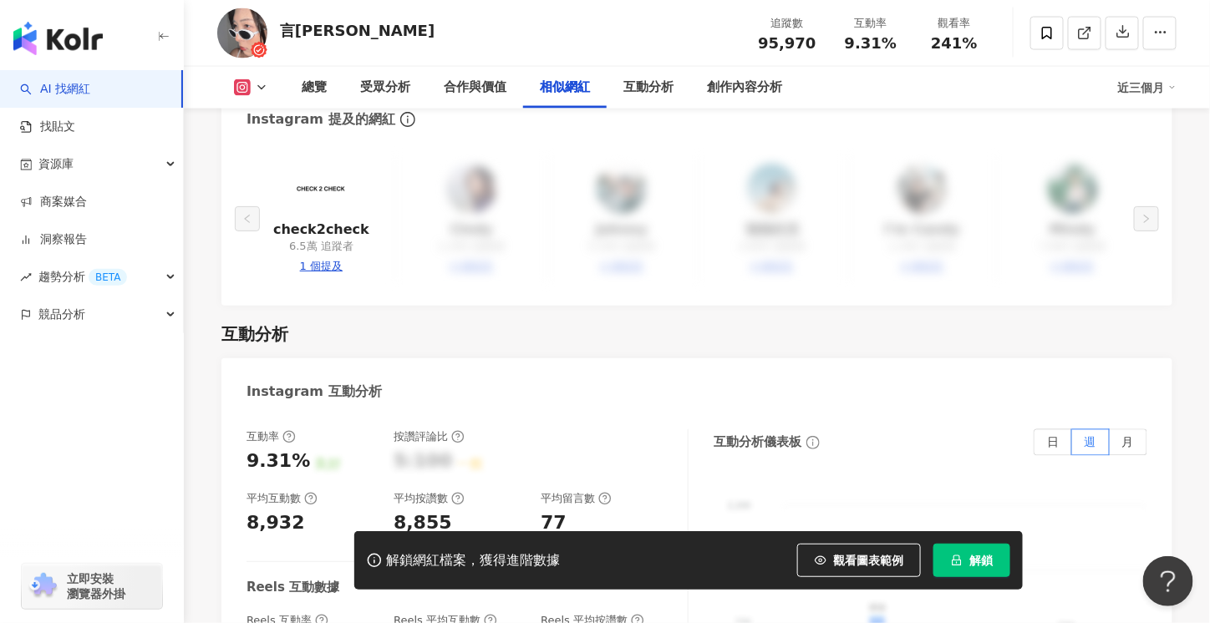
scroll to position [2809, 0]
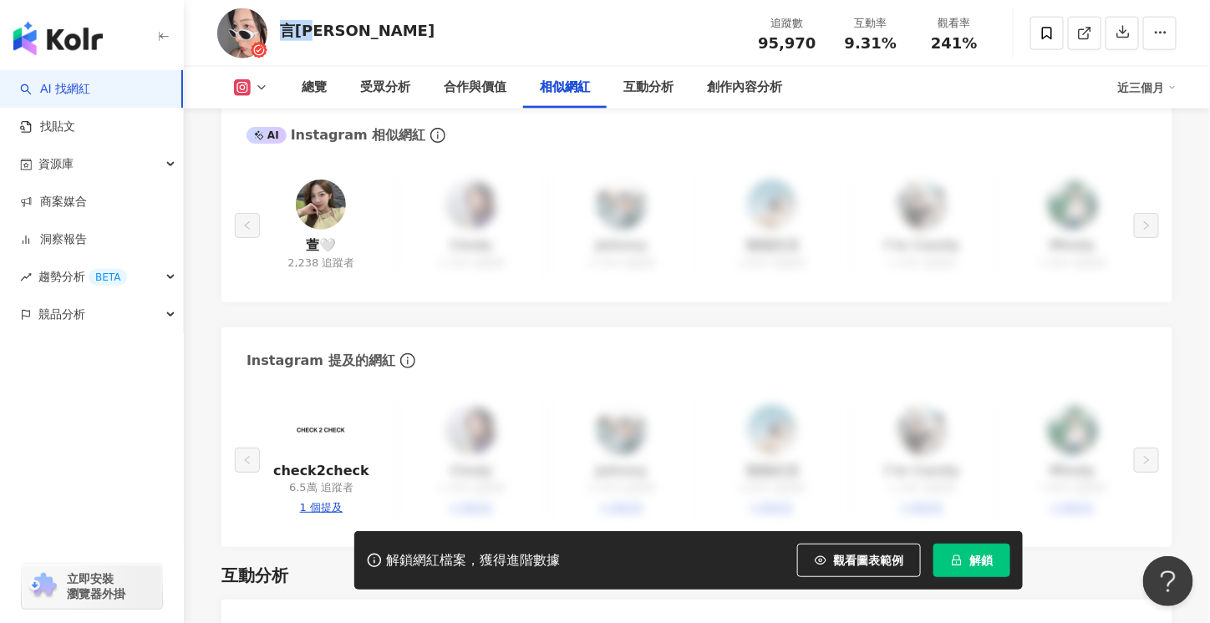
drag, startPoint x: 342, startPoint y: 43, endPoint x: 283, endPoint y: 33, distance: 59.4
click at [283, 33] on div "言[PERSON_NAME] 追蹤數 95,970 互動率 9.31% 觀看率 241%" at bounding box center [697, 33] width 1026 height 66
